Goal: Task Accomplishment & Management: Manage account settings

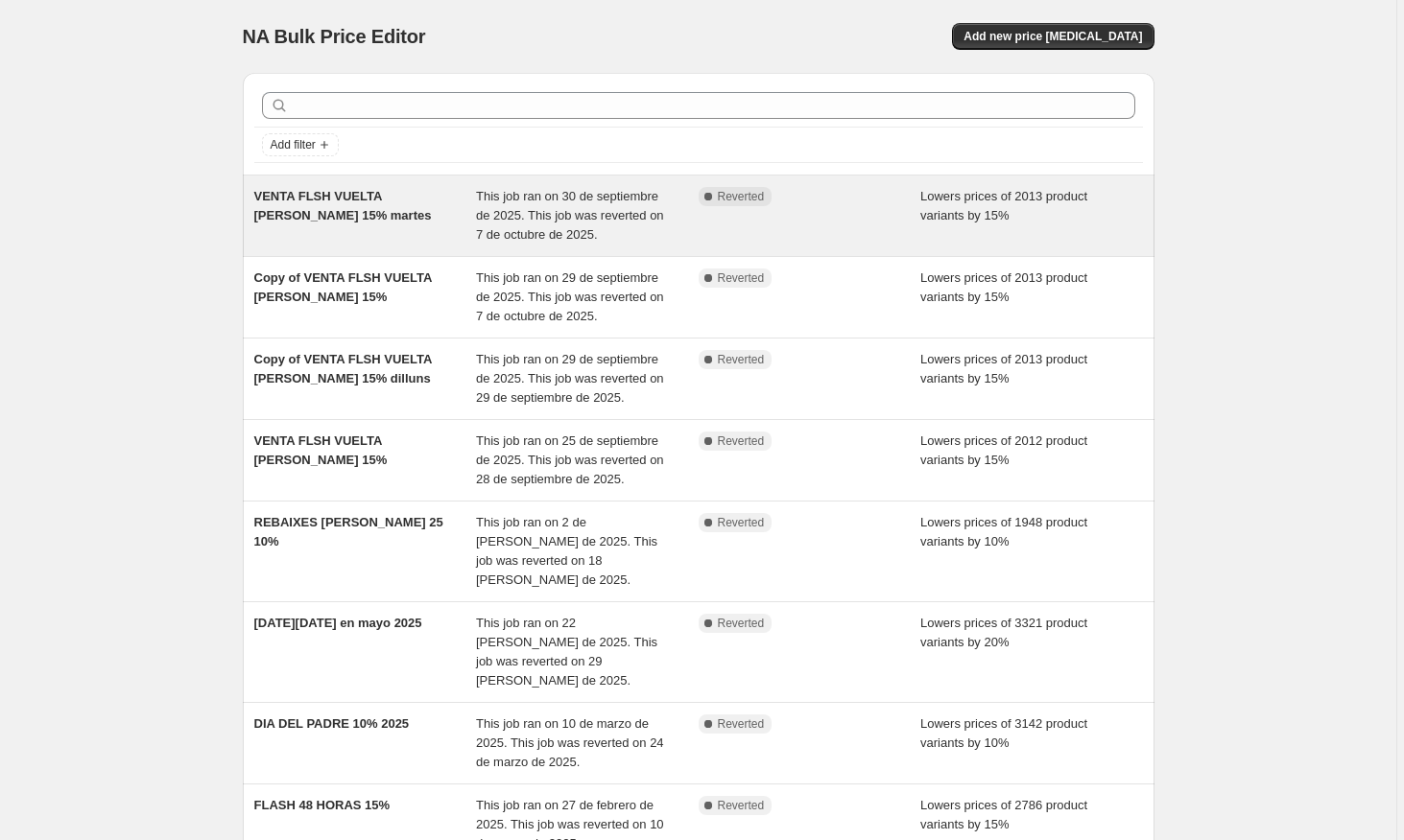
click at [573, 197] on span "This job ran on 30 de septiembre de 2025. This job was reverted on 7 de octubre…" at bounding box center [570, 215] width 188 height 53
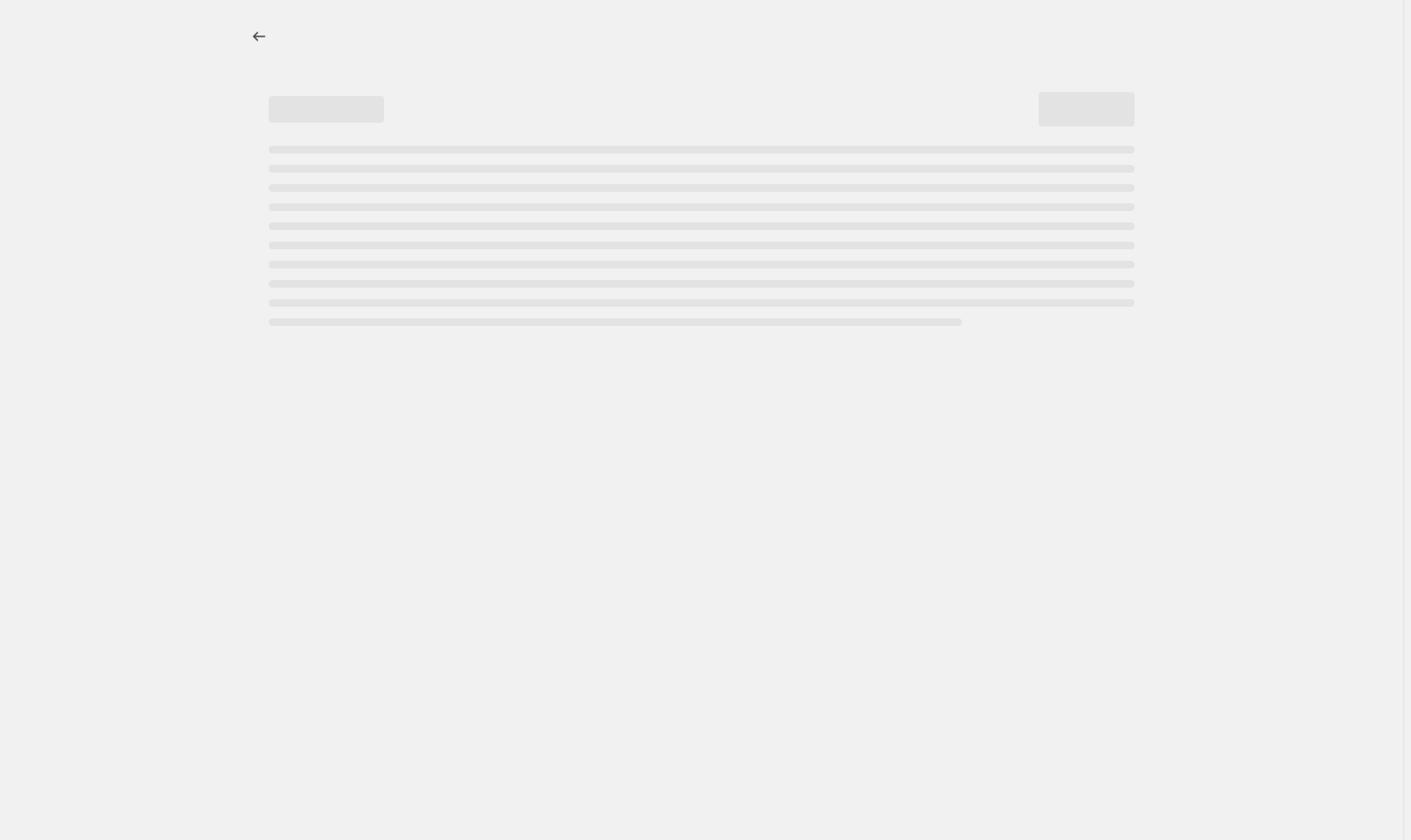
select select "percentage"
select select "collection"
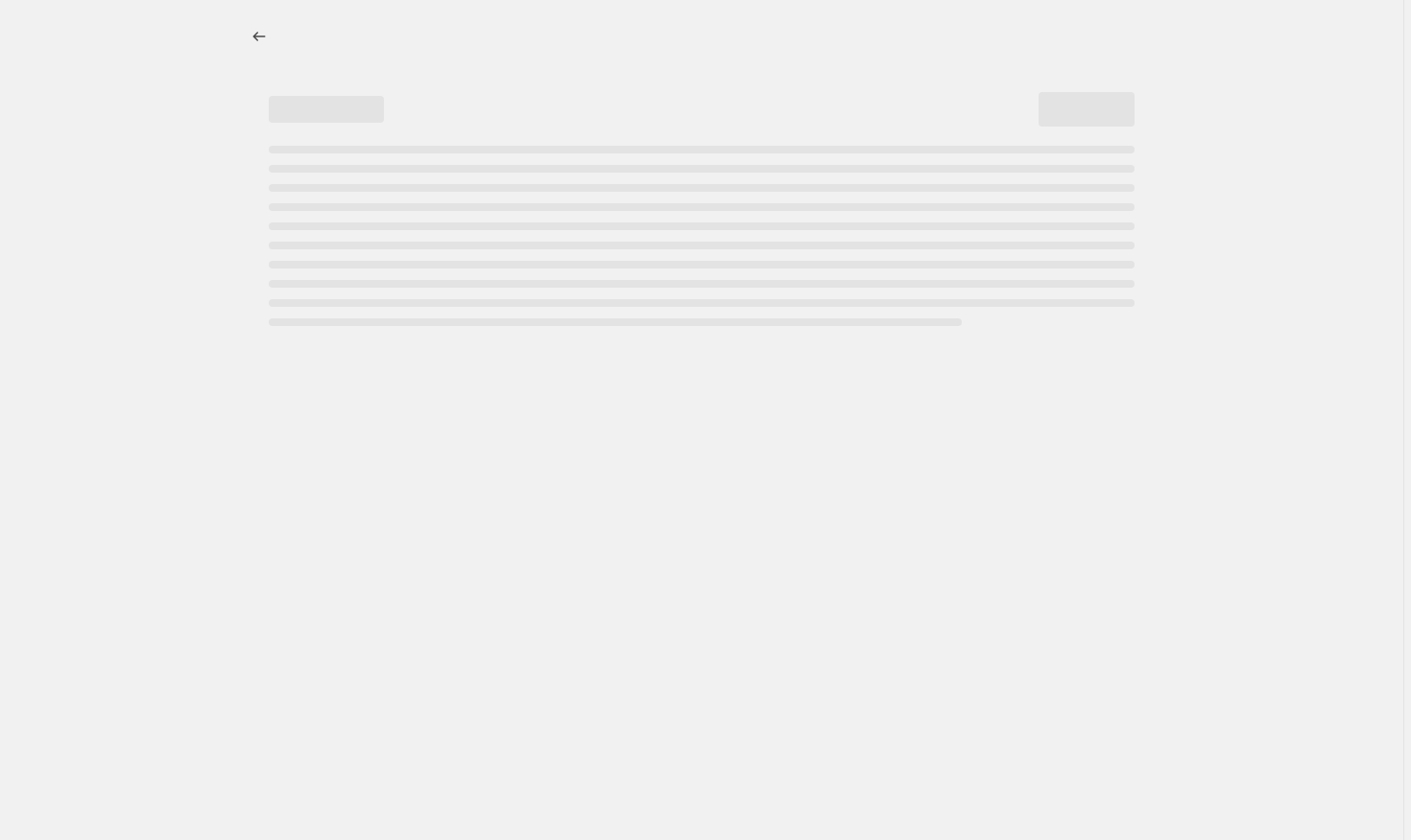
select select "collection"
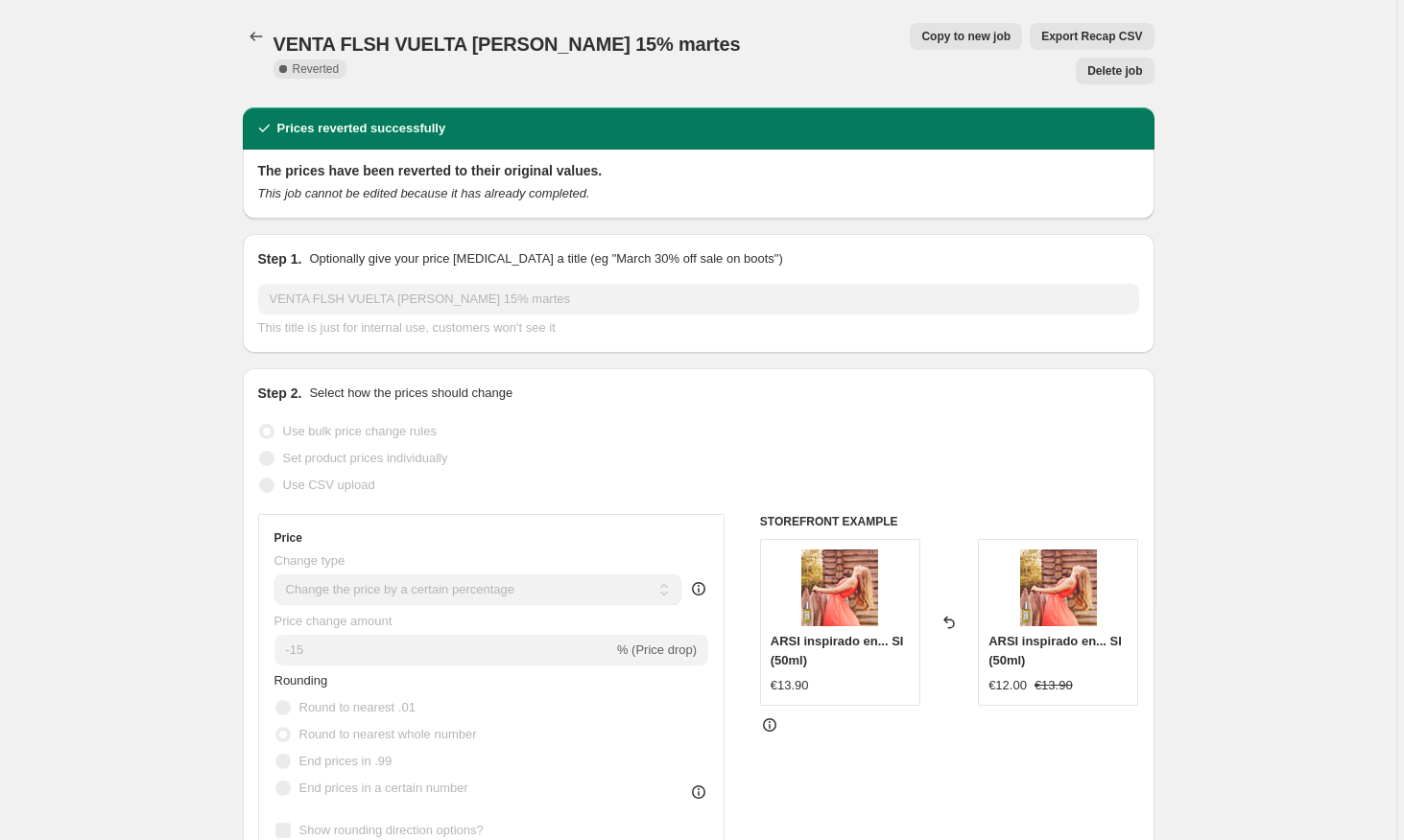
click at [1120, 63] on span "Delete job" at bounding box center [1114, 70] width 55 height 15
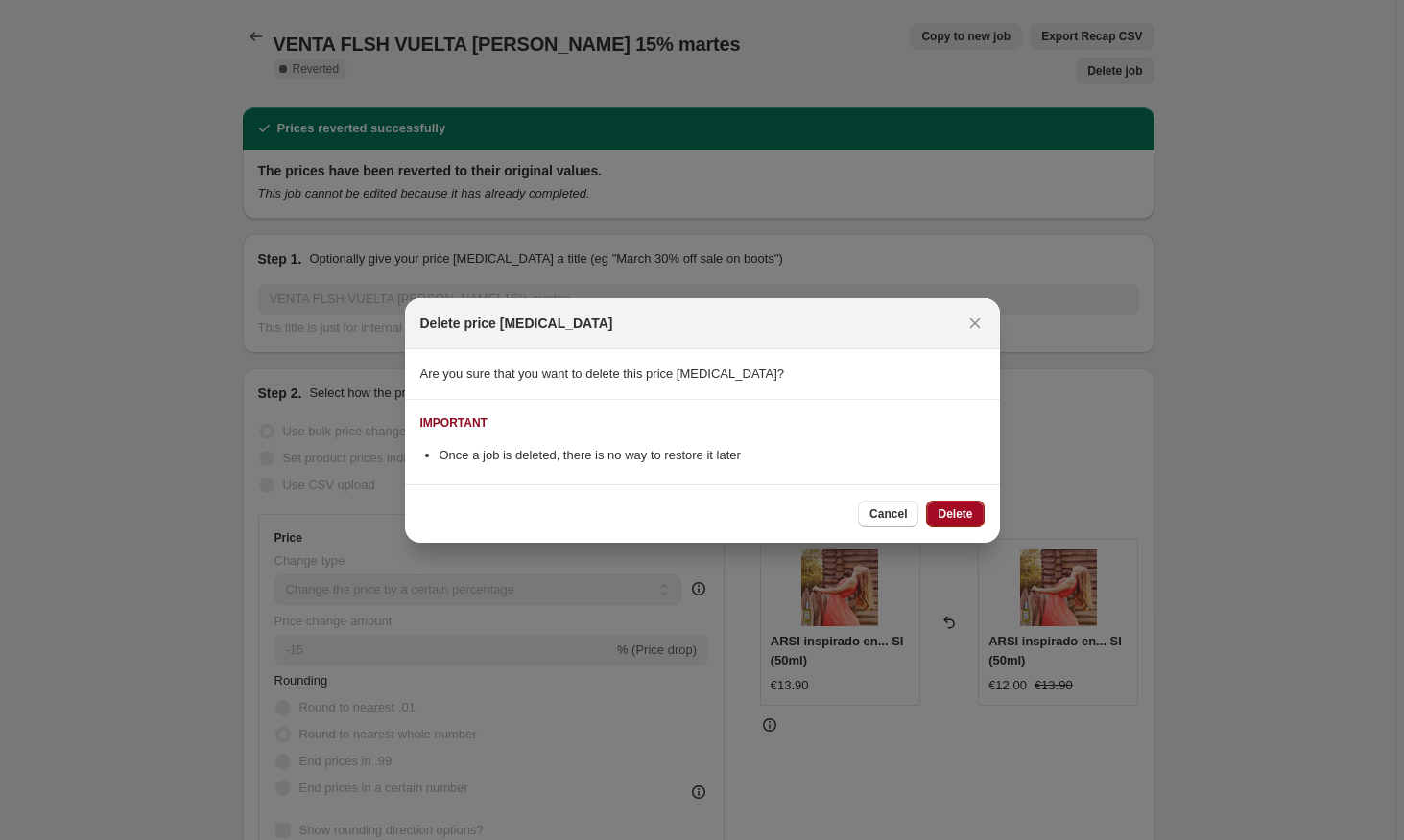
click at [951, 523] on button "Delete" at bounding box center [955, 513] width 58 height 27
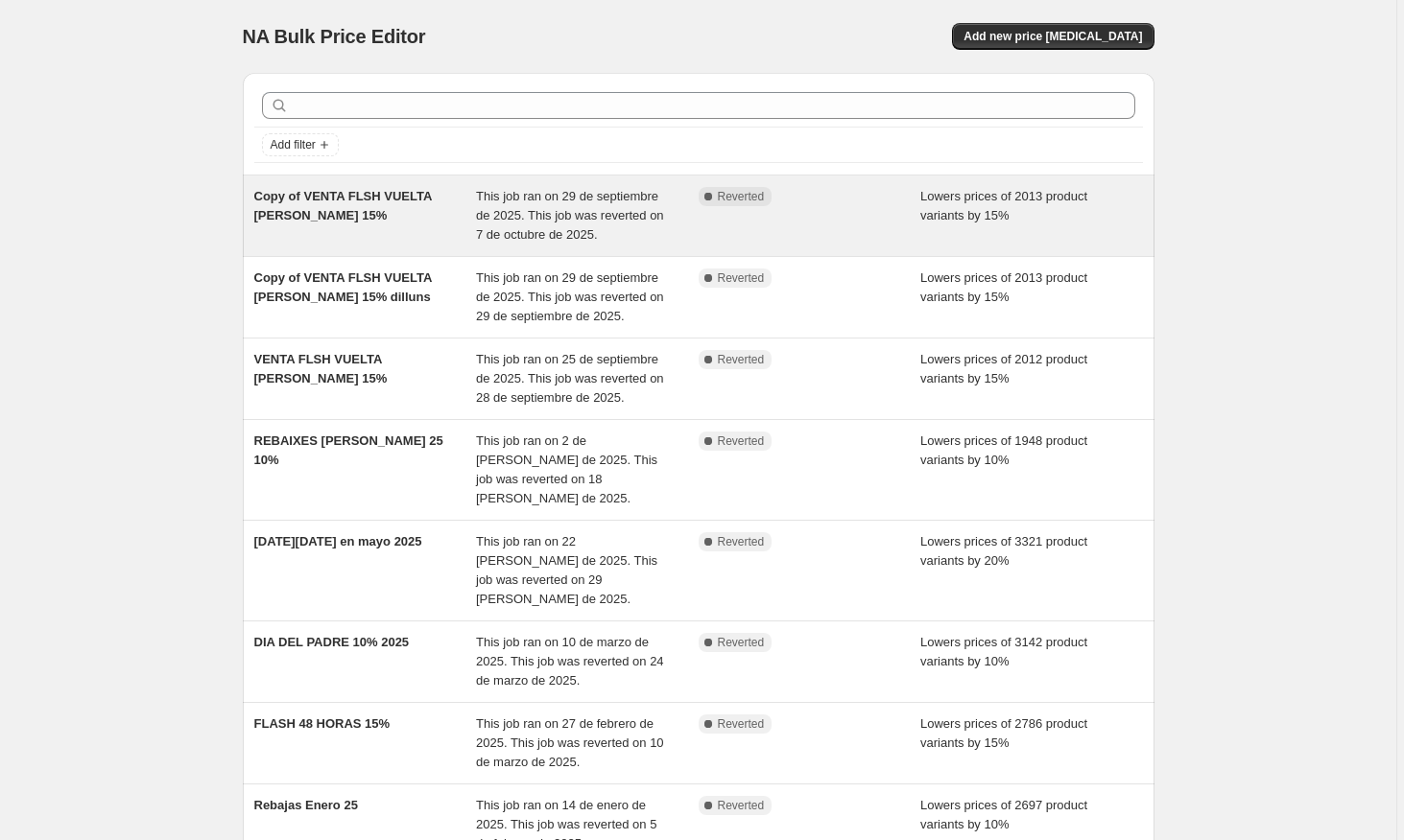
click at [987, 222] on span "Lowers prices of 2013 product variants by 15%" at bounding box center [1003, 206] width 167 height 34
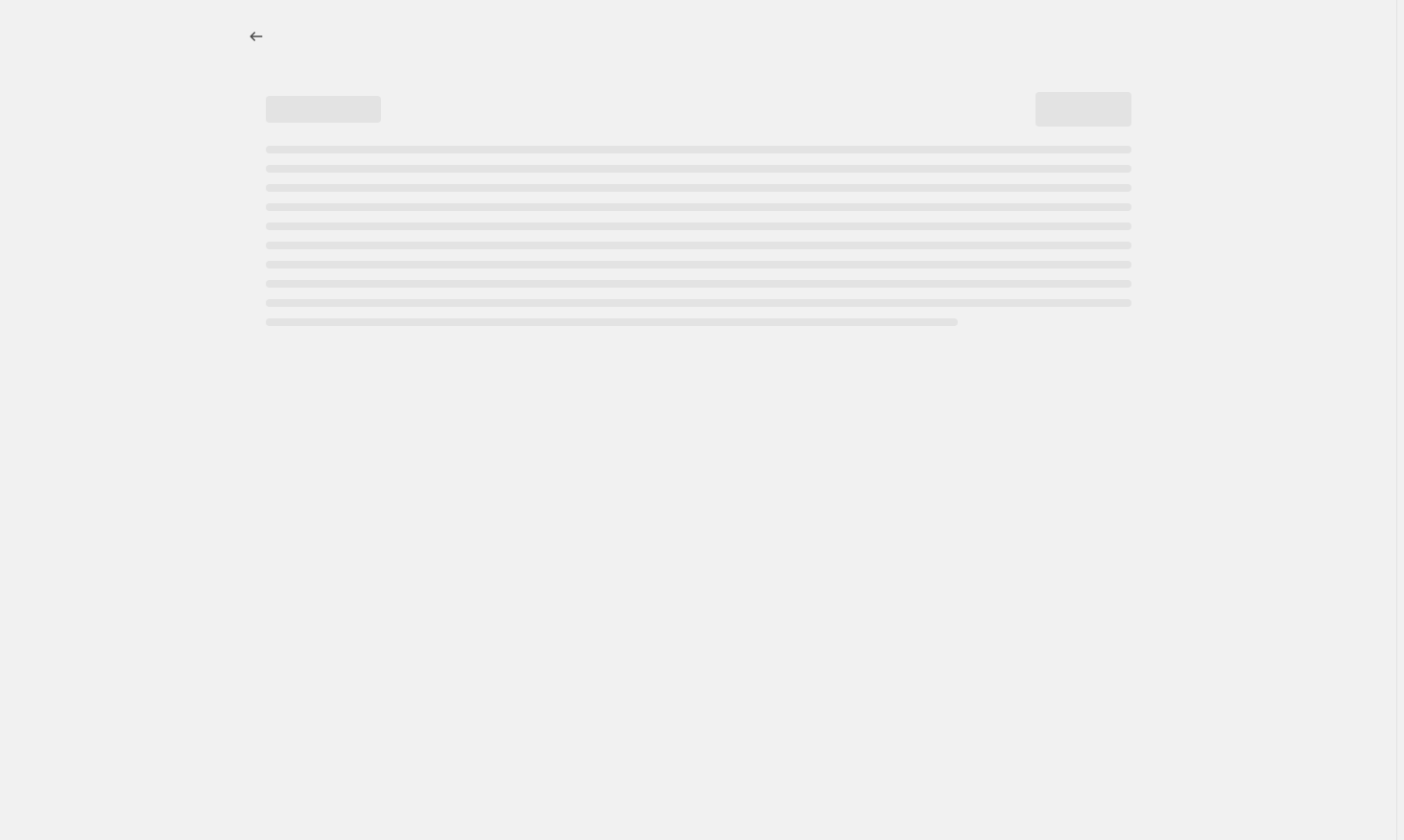
select select "percentage"
select select "collection"
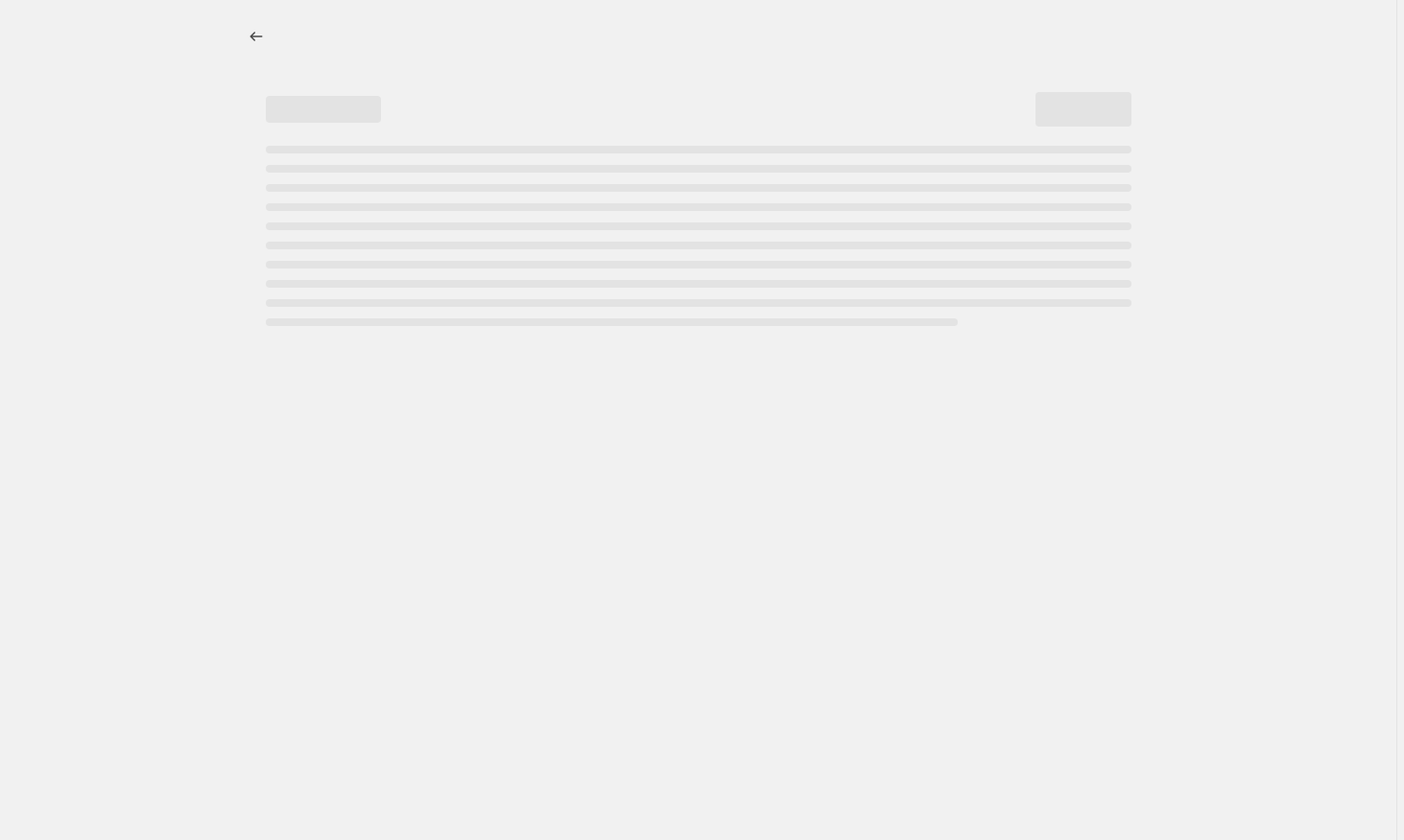
select select "collection"
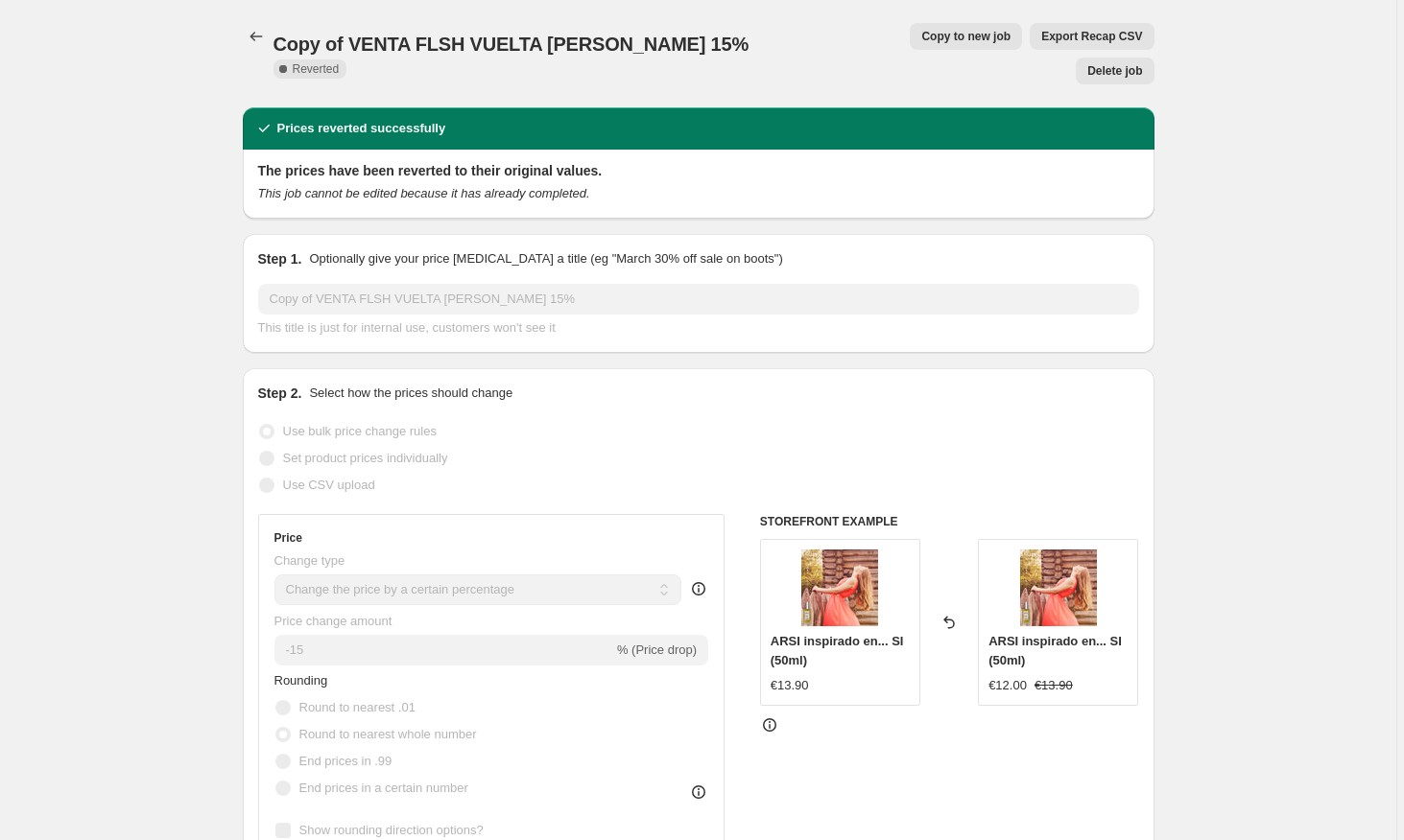
click at [1111, 63] on span "Delete job" at bounding box center [1114, 70] width 55 height 15
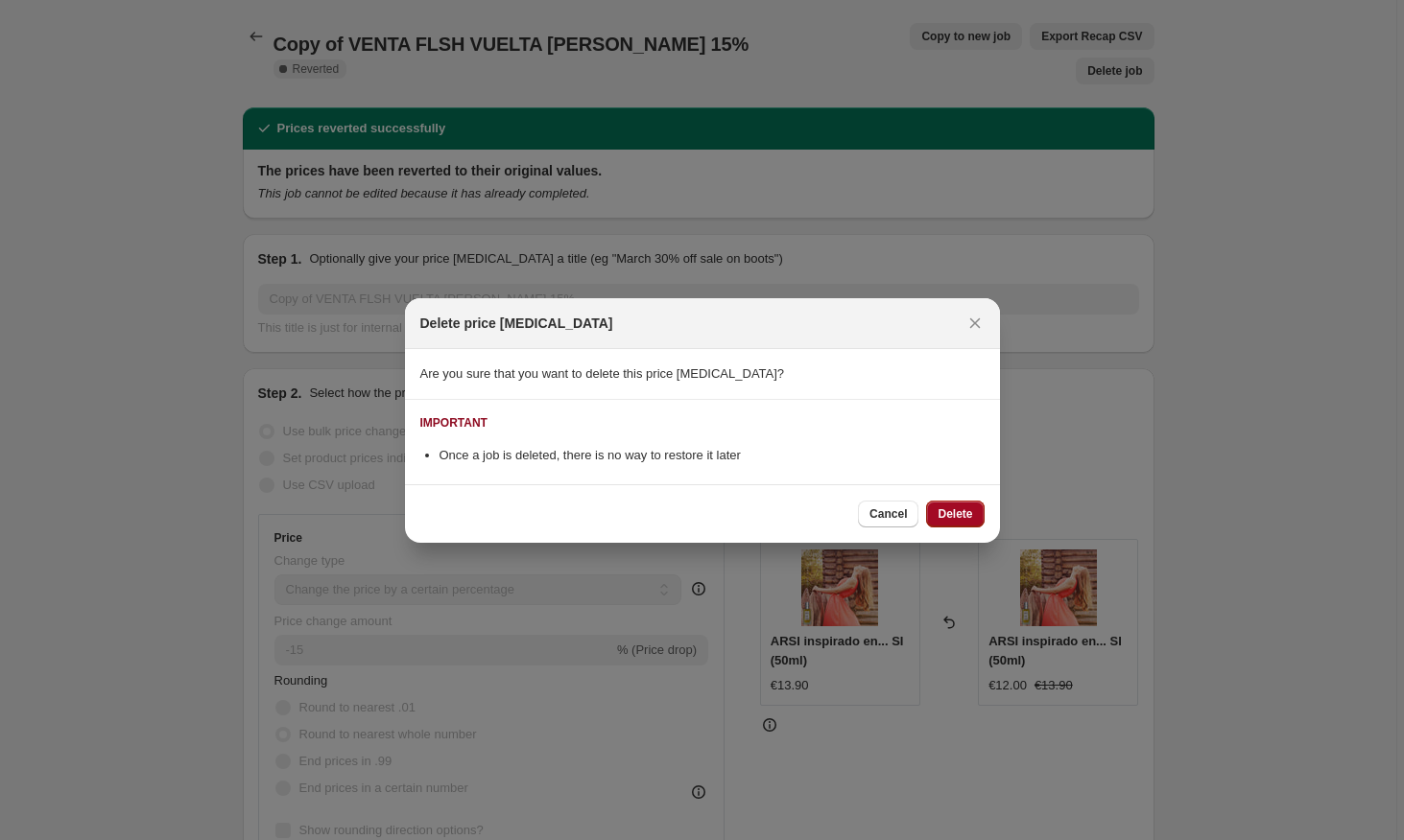
click at [949, 524] on button "Delete" at bounding box center [955, 513] width 58 height 27
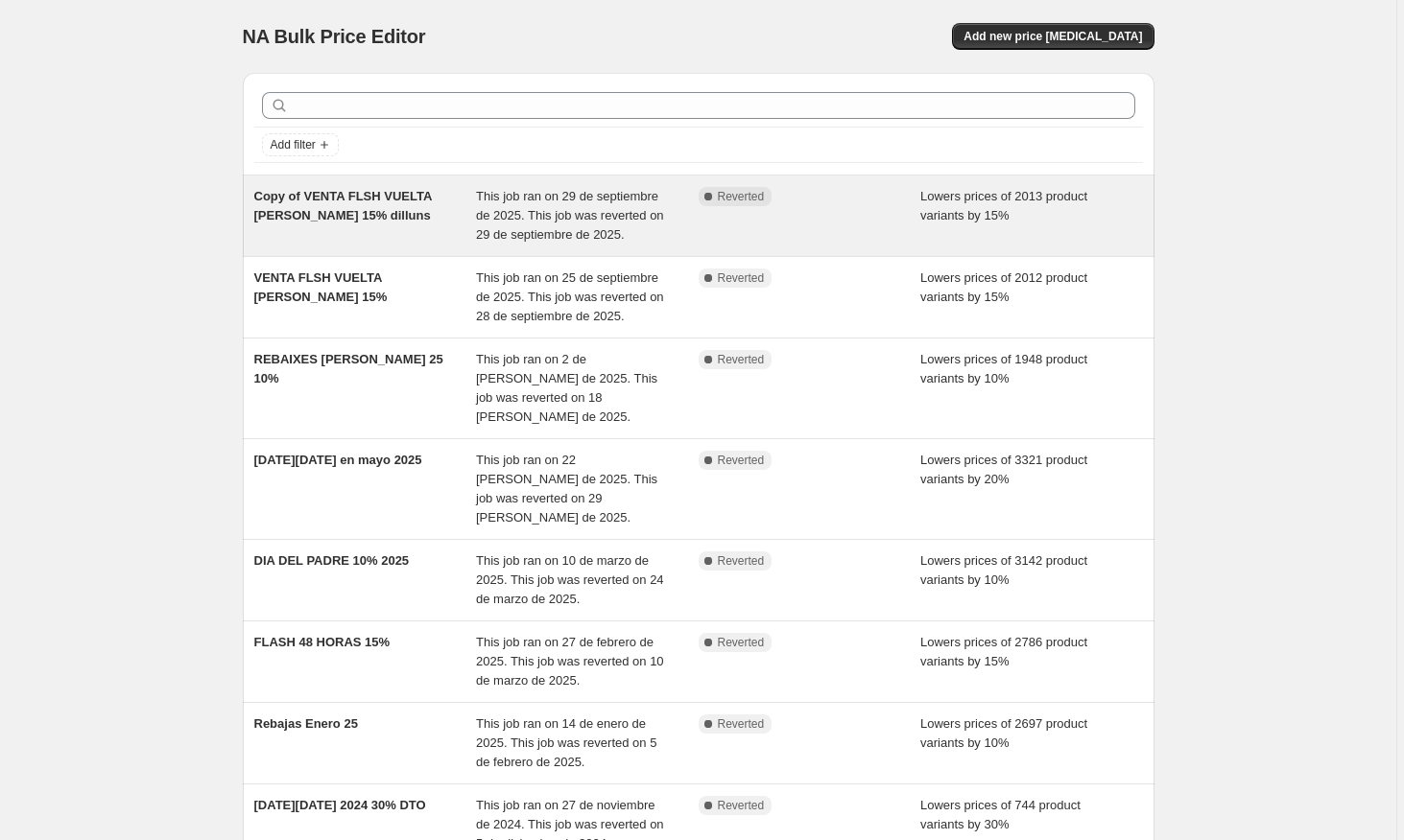
click at [982, 237] on div "Lowers prices of 2013 product variants by 15%" at bounding box center [1031, 216] width 223 height 58
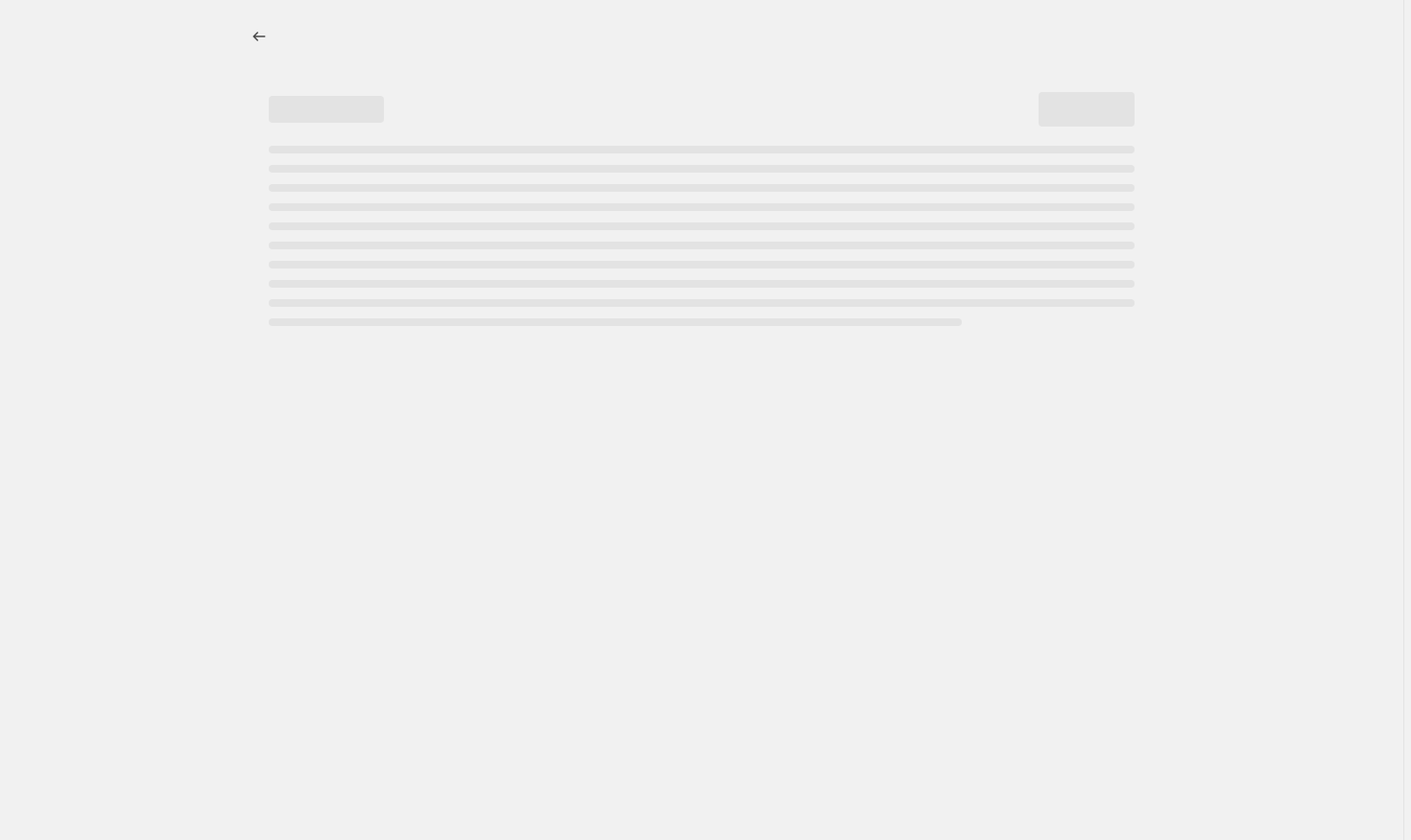
select select "percentage"
select select "collection"
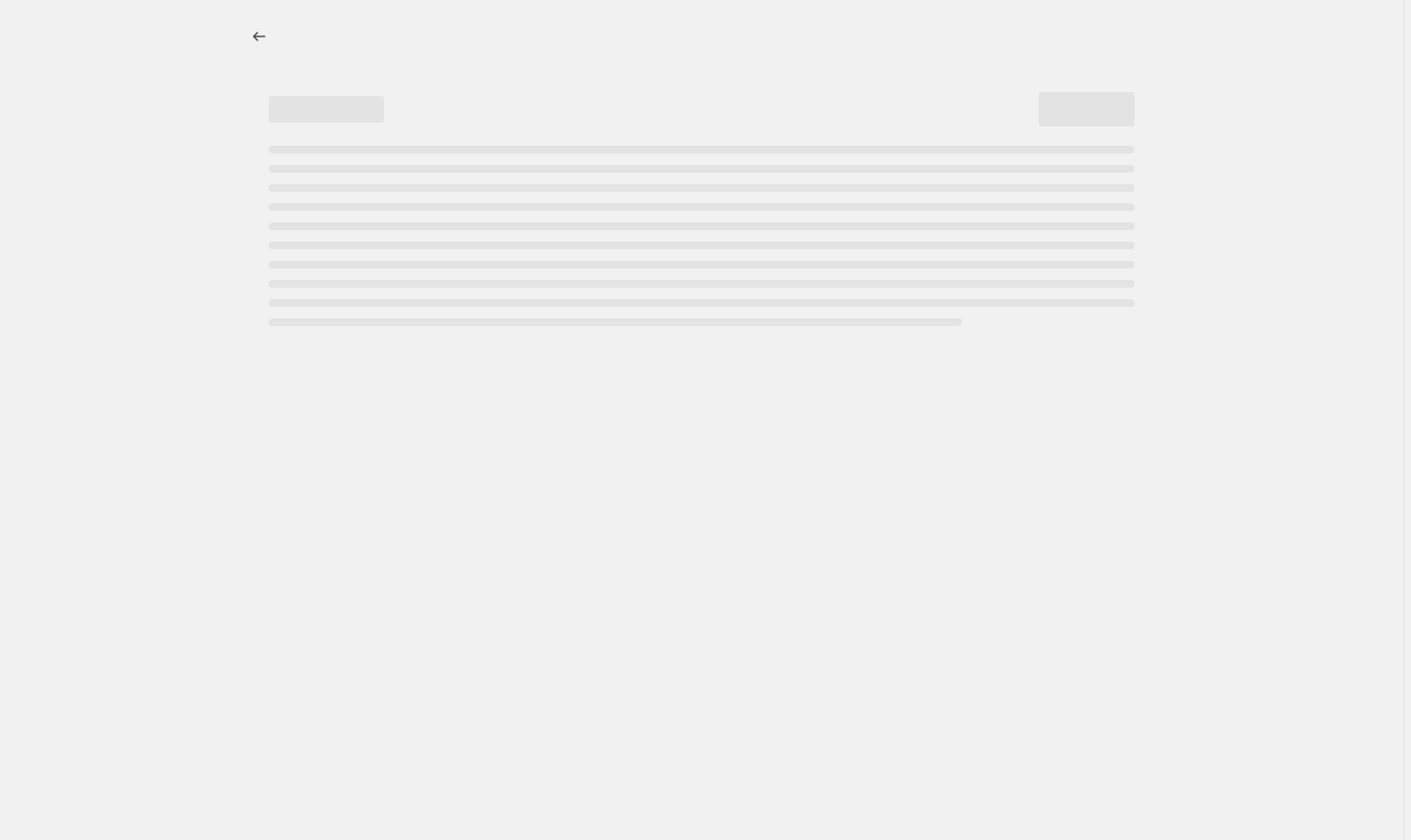
select select "collection"
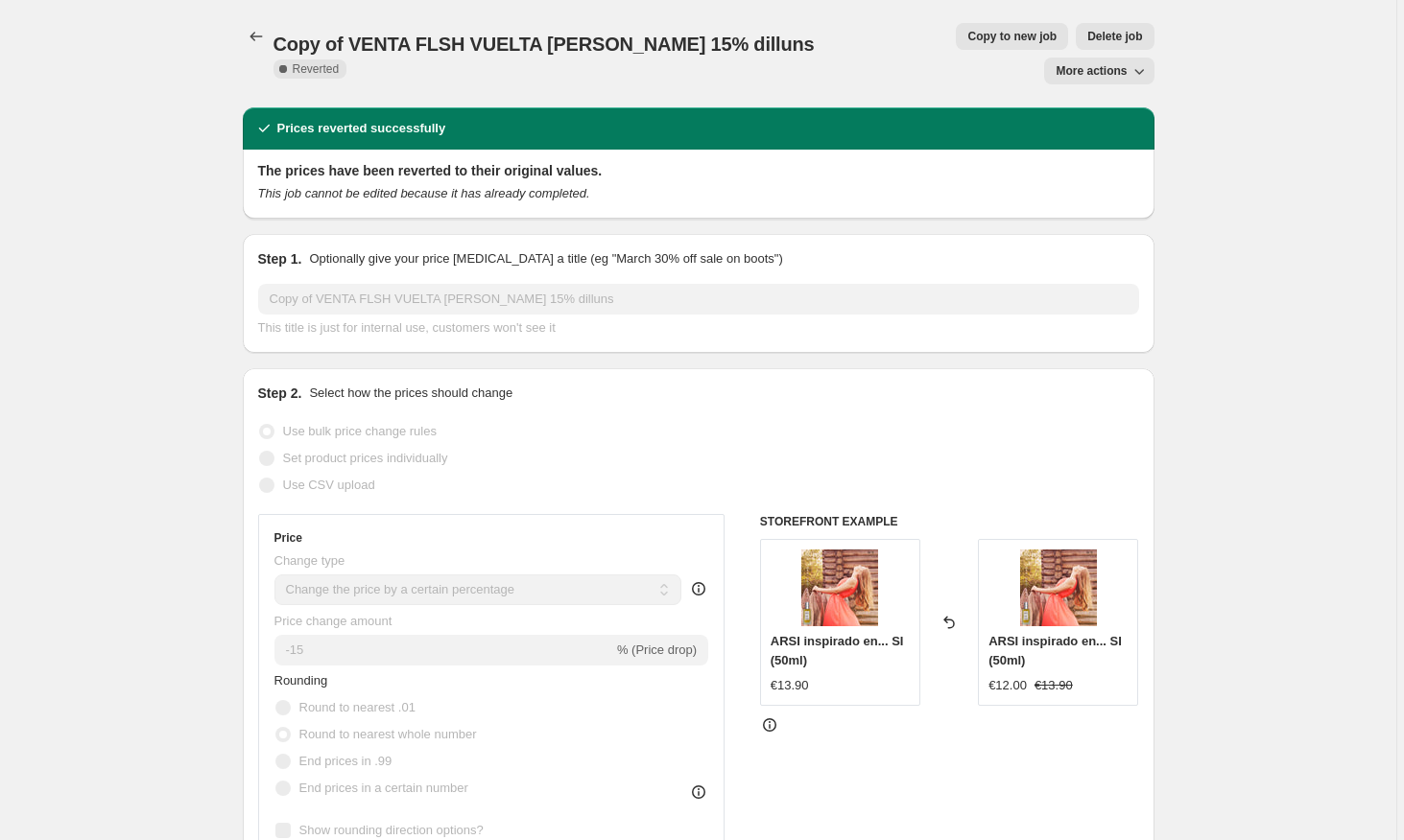
click at [1127, 63] on span "More actions" at bounding box center [1091, 70] width 71 height 15
click at [1087, 37] on span "Delete job" at bounding box center [1114, 36] width 55 height 15
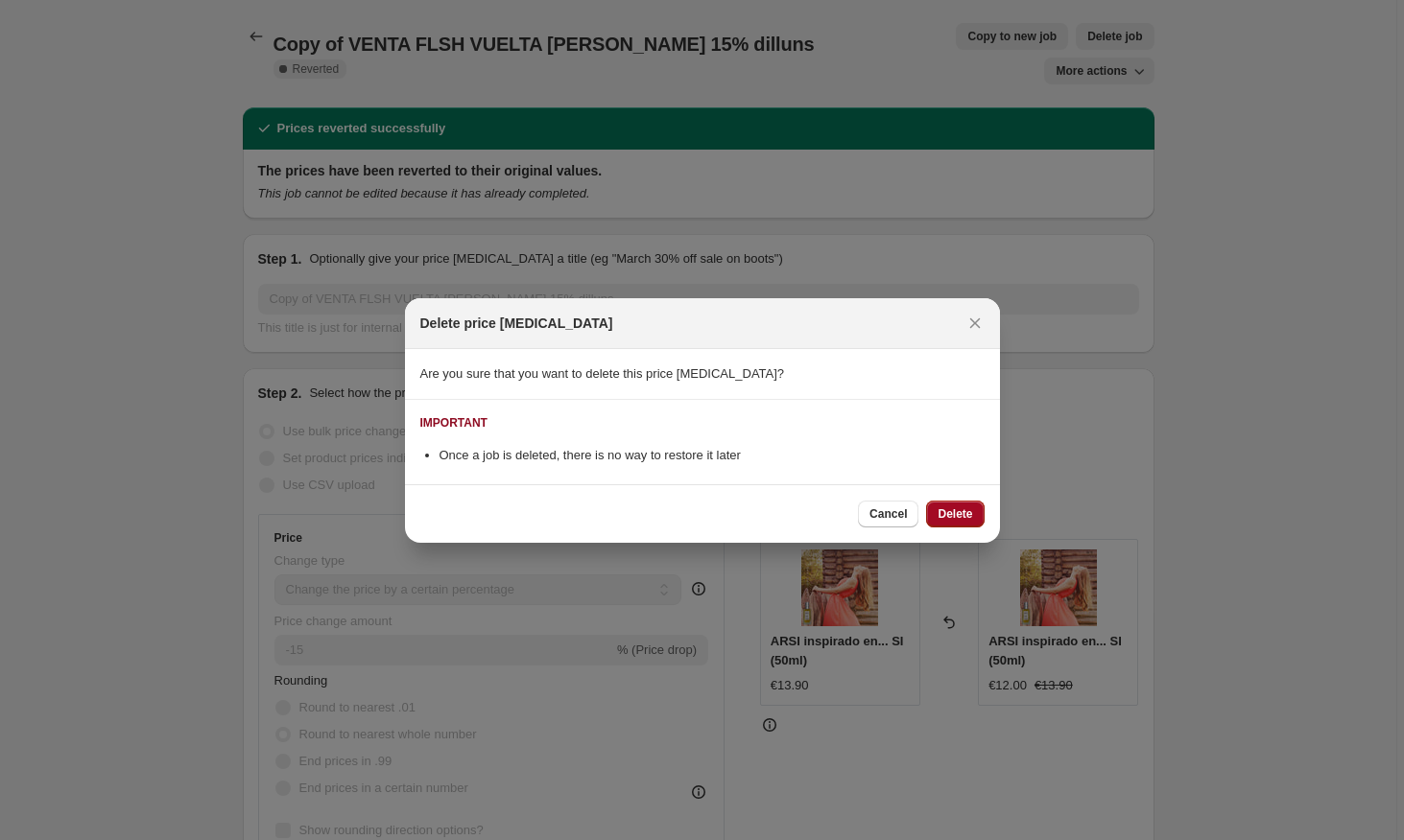
click at [960, 515] on span "Delete" at bounding box center [955, 513] width 35 height 15
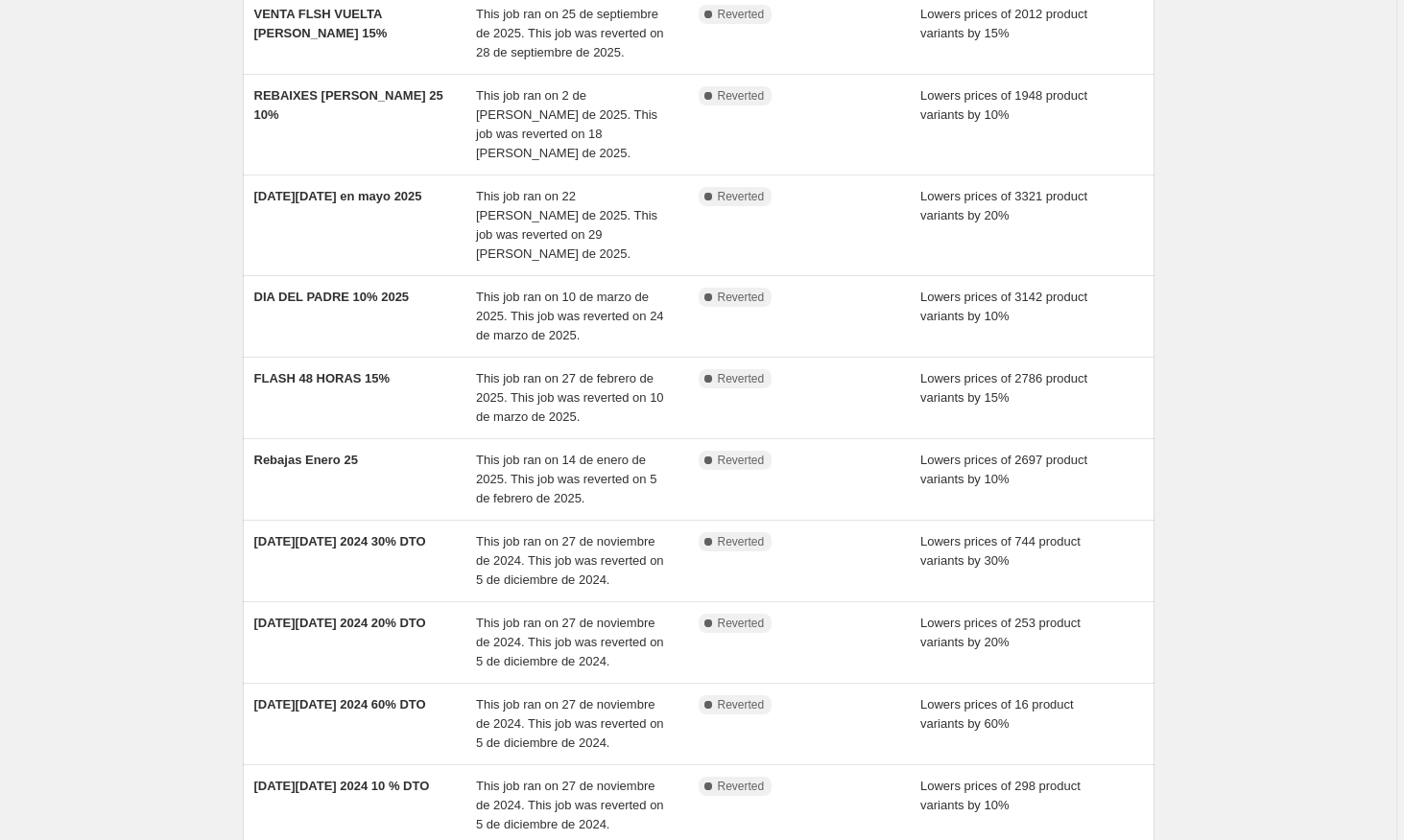
scroll to position [340, 0]
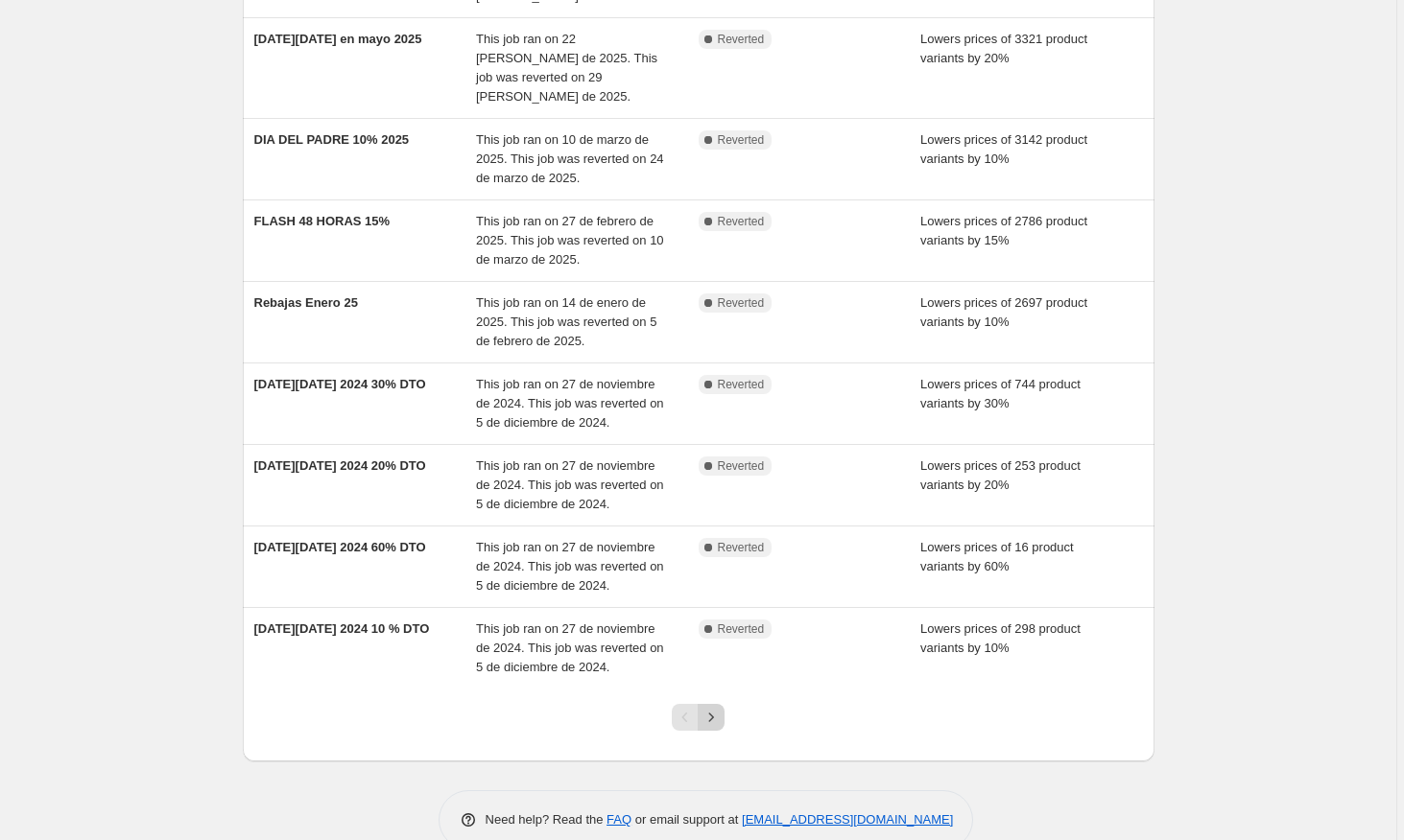
click at [718, 708] on icon "Next" at bounding box center [710, 717] width 19 height 19
